Goal: Information Seeking & Learning: Find specific fact

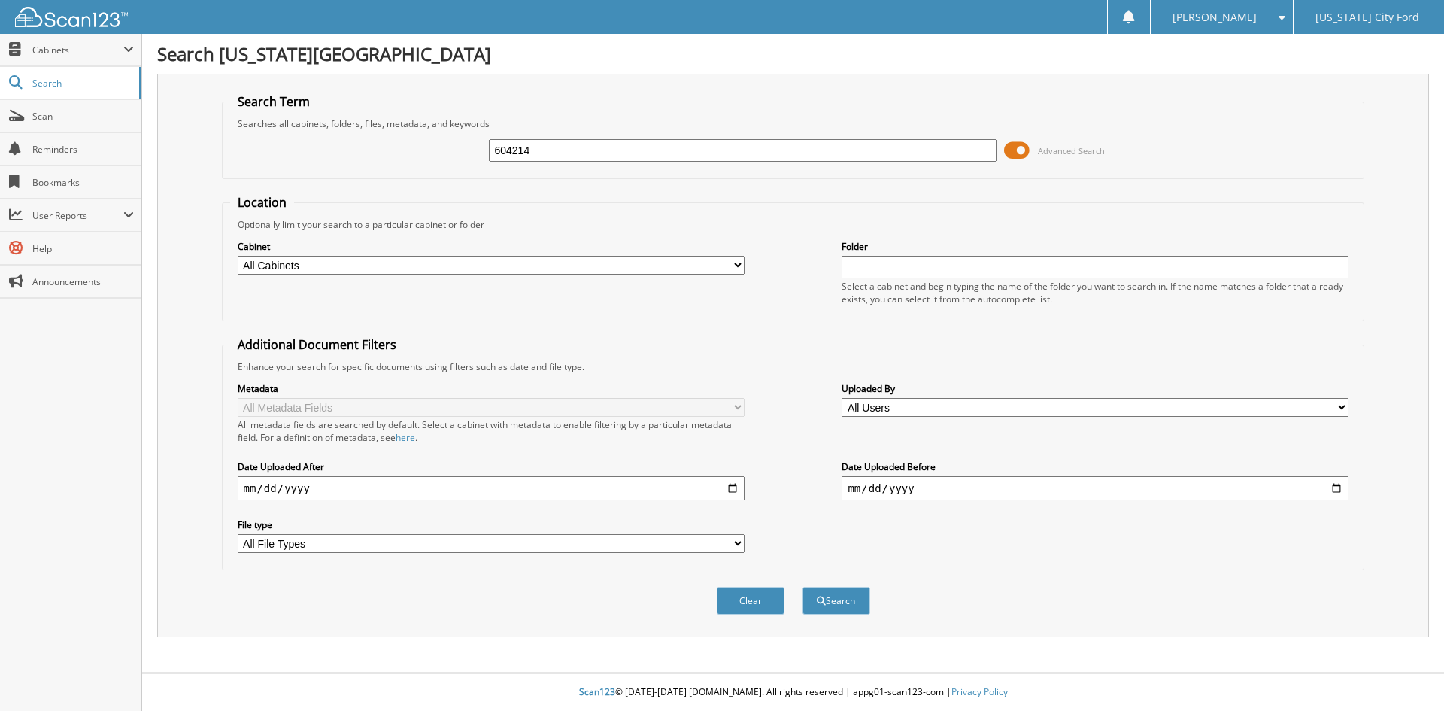
type input "604214"
click at [802, 587] on button "Search" at bounding box center [836, 601] width 68 height 28
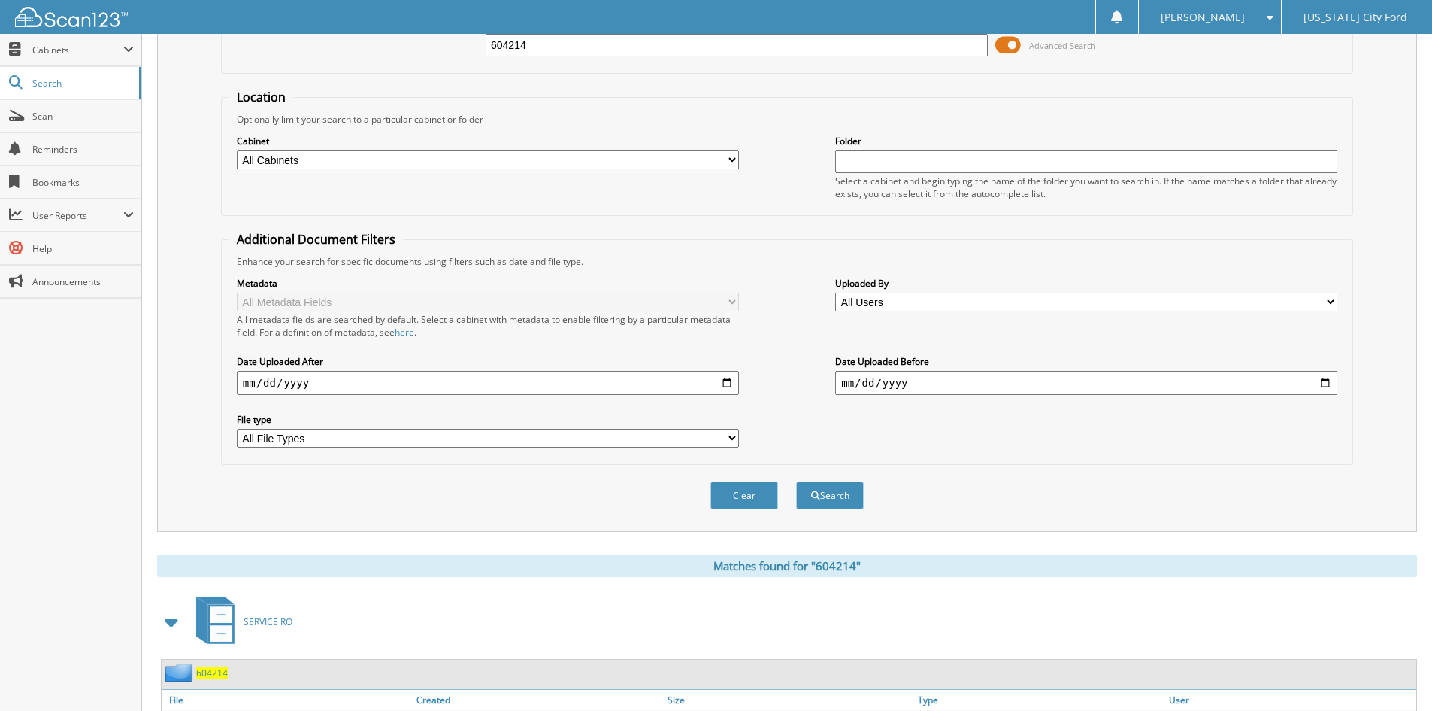
scroll to position [189, 0]
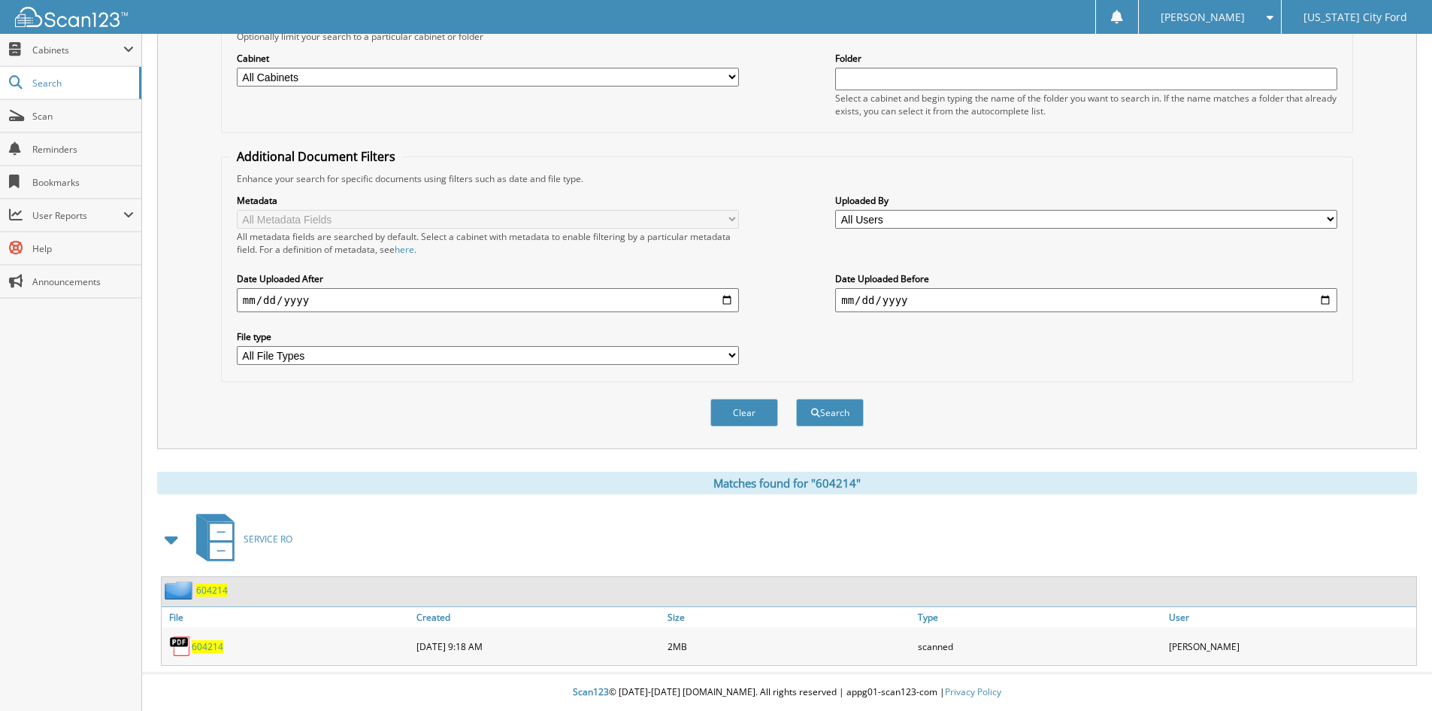
click at [202, 638] on div "604214" at bounding box center [287, 646] width 251 height 30
click at [212, 638] on div "604214" at bounding box center [287, 646] width 251 height 30
click at [214, 650] on span "604214" at bounding box center [208, 646] width 32 height 13
click at [638, 120] on div "Cabinet All Cabinets ACCOUNTS PAYABLE CAR DEALS PARTS SERVICE RO NEEDS FILING" at bounding box center [787, 84] width 1116 height 82
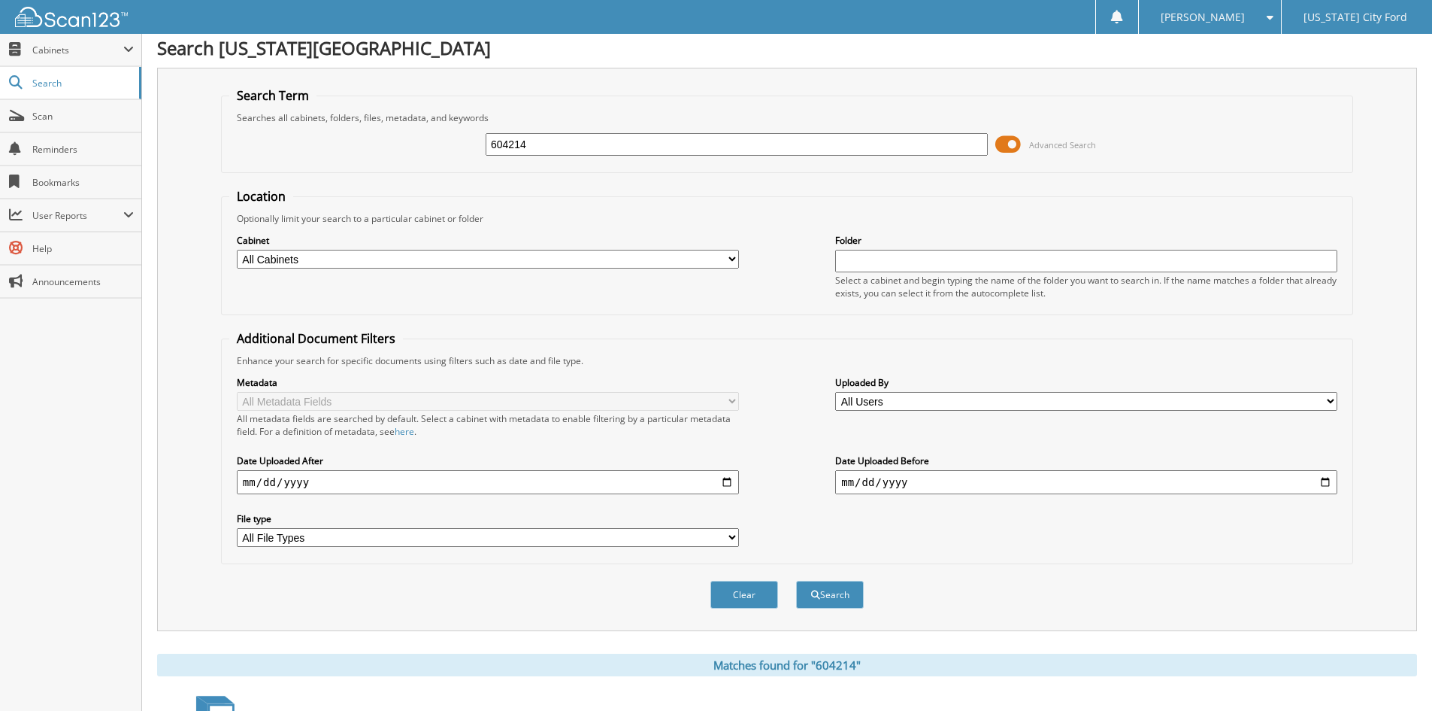
scroll to position [0, 0]
